Goal: Information Seeking & Learning: Learn about a topic

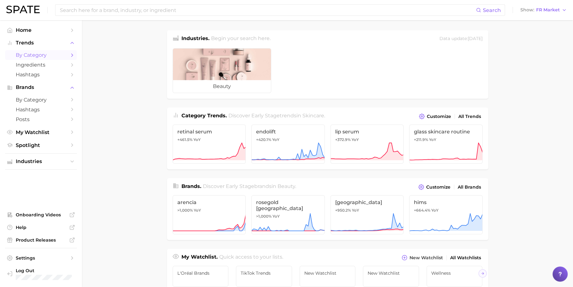
click at [38, 55] on span "by Category" at bounding box center [41, 55] width 50 height 6
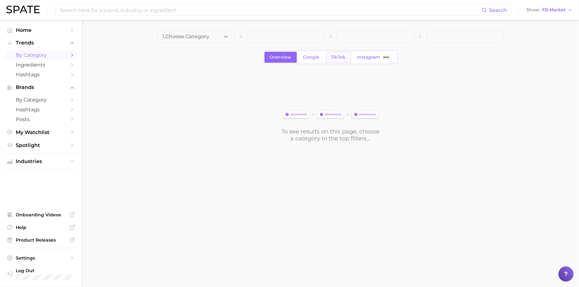
click at [336, 52] on link "TikTok" at bounding box center [338, 57] width 25 height 11
click at [208, 37] on span "1. Choose Category" at bounding box center [186, 37] width 47 height 6
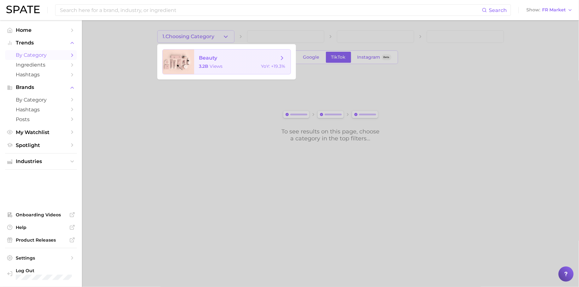
click at [212, 58] on span "beauty" at bounding box center [208, 58] width 18 height 6
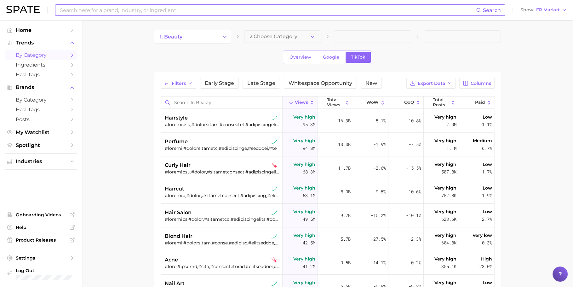
click at [164, 6] on input at bounding box center [267, 10] width 417 height 11
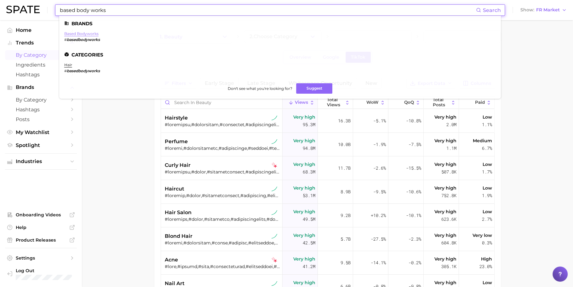
type input "based body works"
click at [84, 33] on link "based bodyworks" at bounding box center [81, 33] width 34 height 5
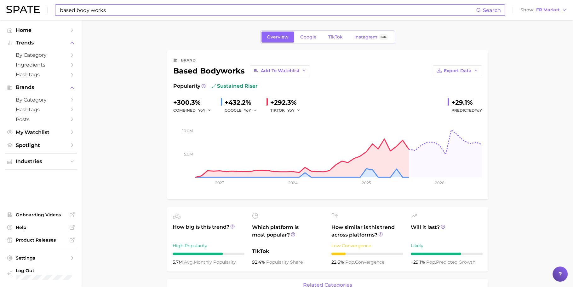
click at [169, 11] on input "based body works" at bounding box center [267, 10] width 417 height 11
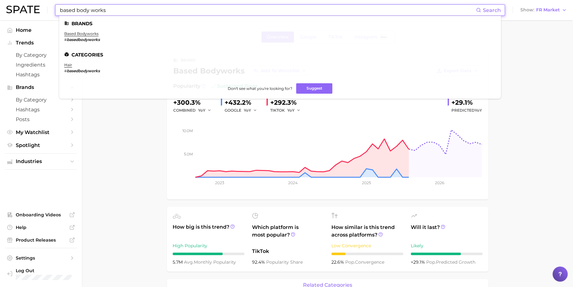
click at [169, 11] on input "based body works" at bounding box center [267, 10] width 417 height 11
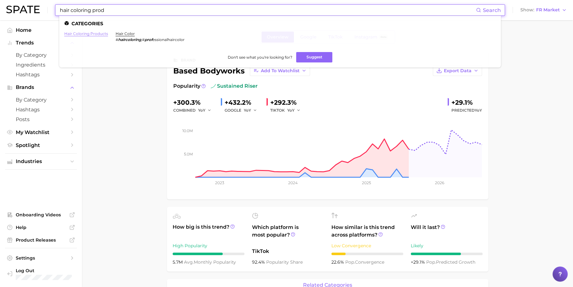
type input "hair coloring prod"
click at [85, 35] on link "hair coloring products" at bounding box center [86, 33] width 44 height 5
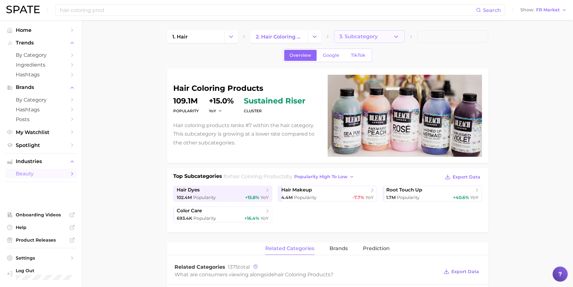
click at [358, 31] on button "3. Subcategory" at bounding box center [369, 36] width 71 height 13
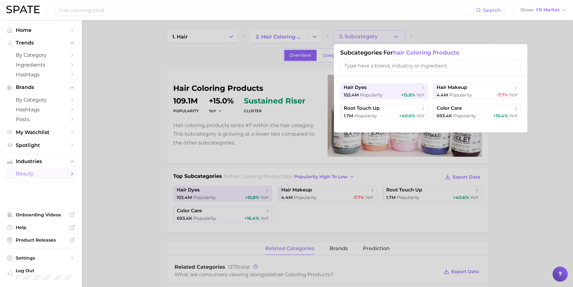
click at [148, 139] on div at bounding box center [286, 143] width 573 height 287
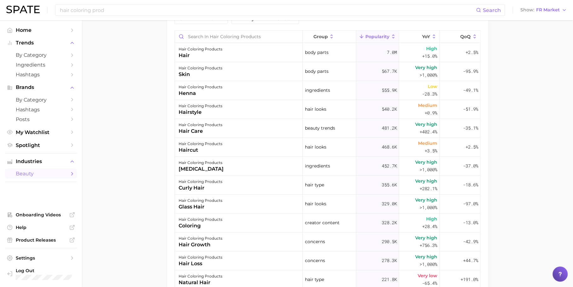
scroll to position [233, 0]
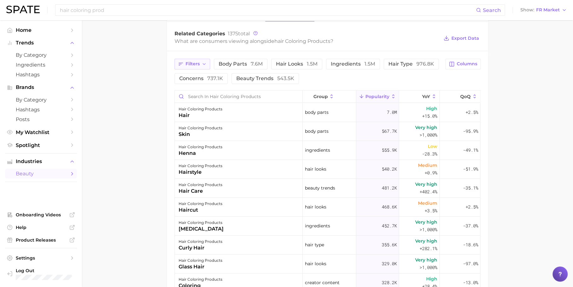
click at [199, 61] on span "Filters" at bounding box center [193, 63] width 14 height 5
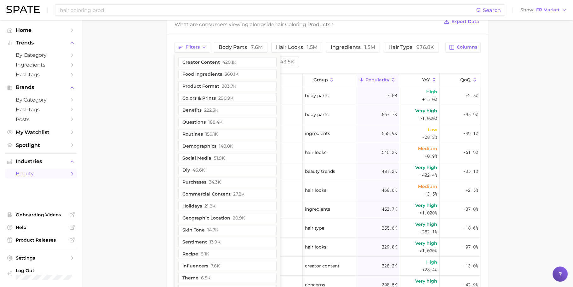
scroll to position [253, 0]
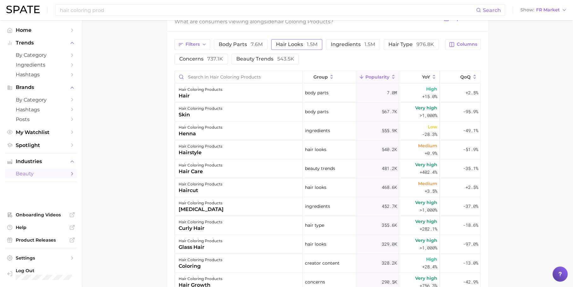
click at [296, 48] on button "hair looks 1.5m" at bounding box center [296, 44] width 51 height 11
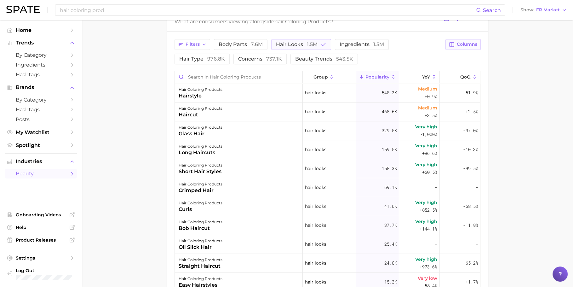
click at [460, 42] on span "Columns" at bounding box center [467, 44] width 20 height 5
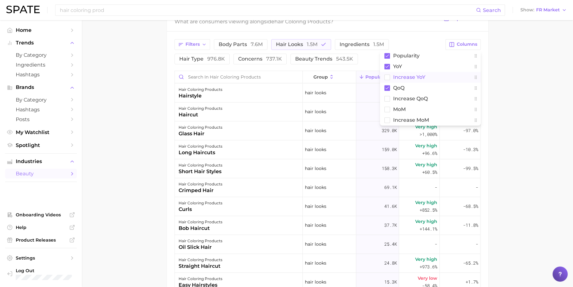
click at [406, 74] on span "Increase YoY" at bounding box center [409, 76] width 32 height 5
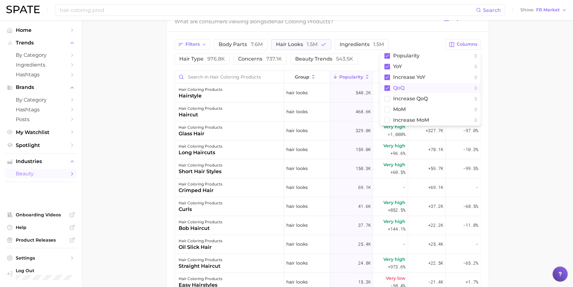
click at [406, 87] on button "QoQ" at bounding box center [430, 88] width 101 height 11
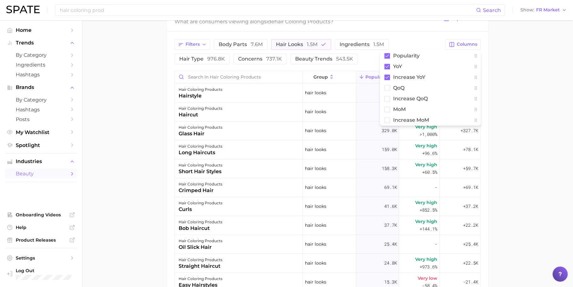
click at [409, 33] on div "Filters body parts 7.6m hair looks 1.5m ingredients 1.5m hair type 976.8k conce…" at bounding box center [327, 197] width 321 height 333
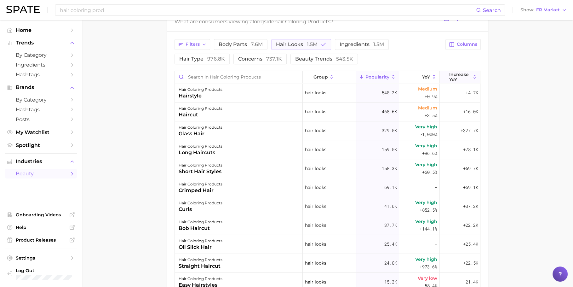
click at [449, 73] on span "Increase YoY" at bounding box center [459, 77] width 21 height 10
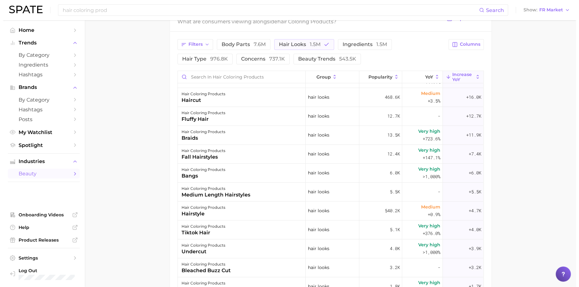
scroll to position [147, 0]
click at [275, 154] on div "hair coloring products fall hairstyles" at bounding box center [239, 153] width 128 height 19
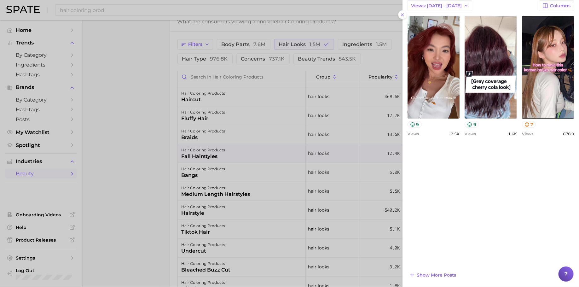
scroll to position [210, 0]
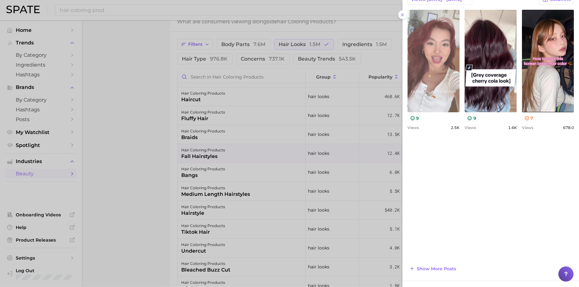
click at [456, 66] on link "view post on TikTok" at bounding box center [433, 61] width 52 height 102
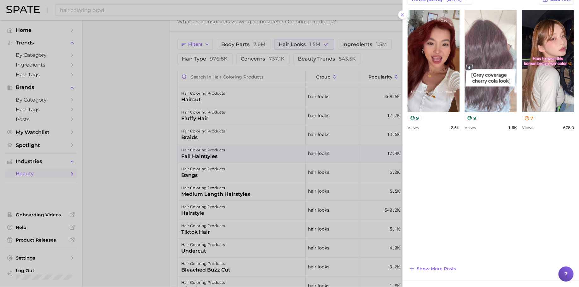
click at [516, 79] on link "view post on TikTok" at bounding box center [490, 61] width 52 height 102
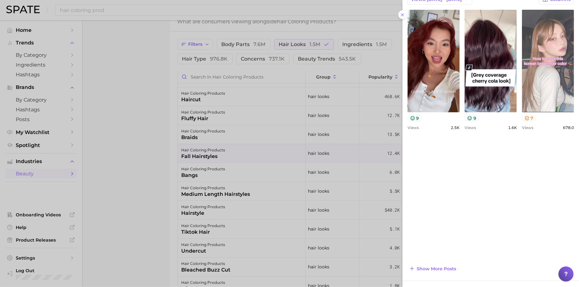
click at [522, 112] on link "view post on TikTok" at bounding box center [548, 61] width 52 height 102
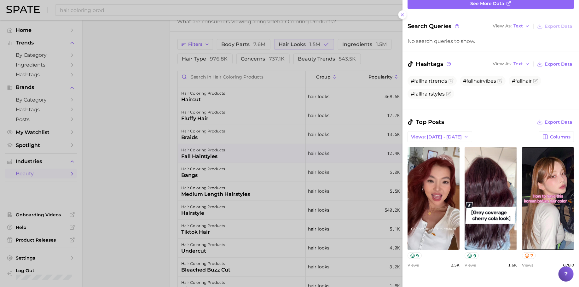
scroll to position [0, 0]
